Goal: Task Accomplishment & Management: Use online tool/utility

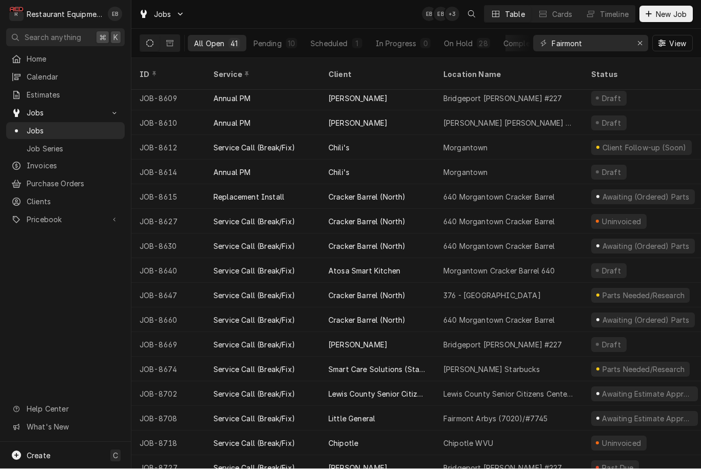
scroll to position [619, 0]
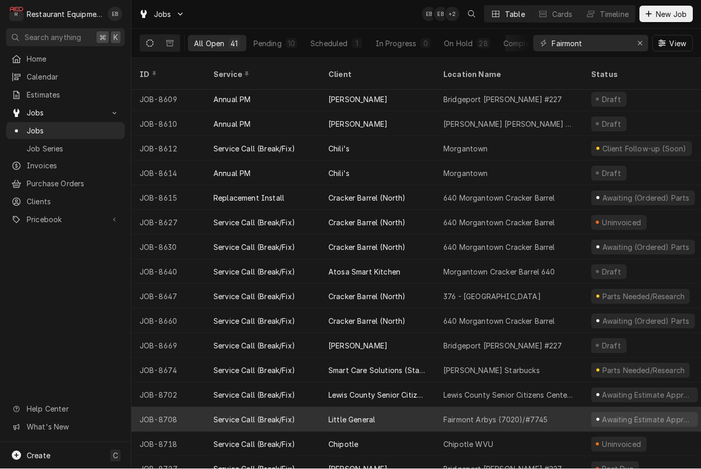
click at [430, 413] on div "Little General" at bounding box center [377, 419] width 115 height 25
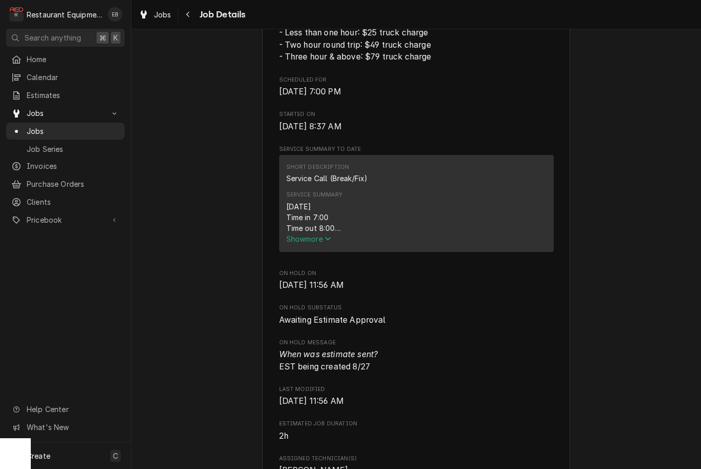
scroll to position [470, 0]
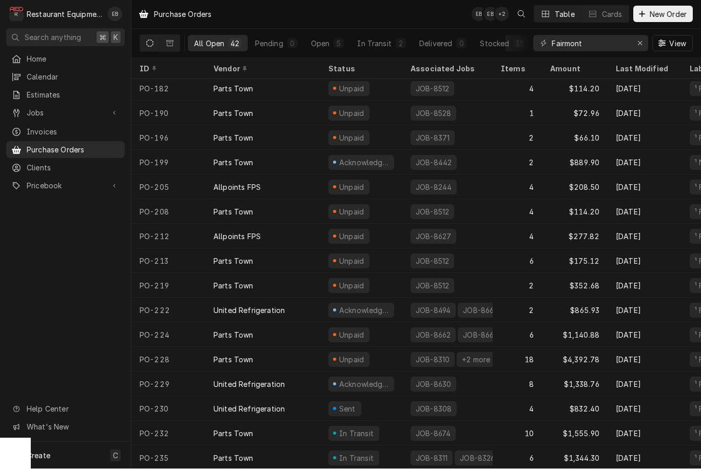
scroll to position [642, 0]
click at [645, 14] on div "Dynamic Content Wrapper" at bounding box center [642, 14] width 10 height 10
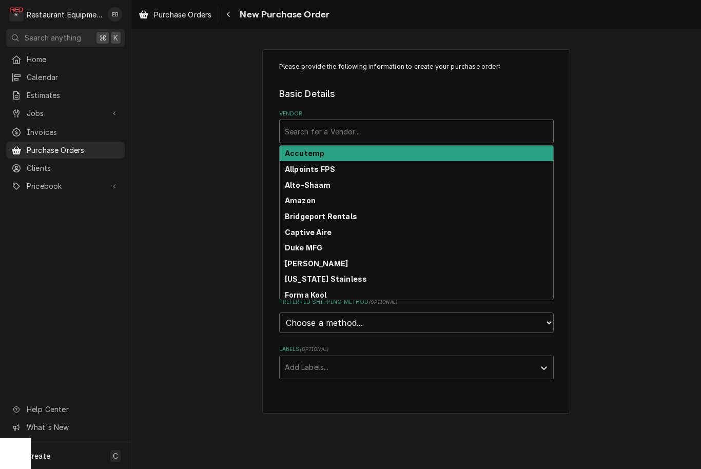
click at [453, 135] on div "Vendor" at bounding box center [416, 131] width 263 height 18
click at [605, 166] on div "Please provide the following information to create your purchase order: Basic D…" at bounding box center [415, 231] width 569 height 383
